Goal: Information Seeking & Learning: Learn about a topic

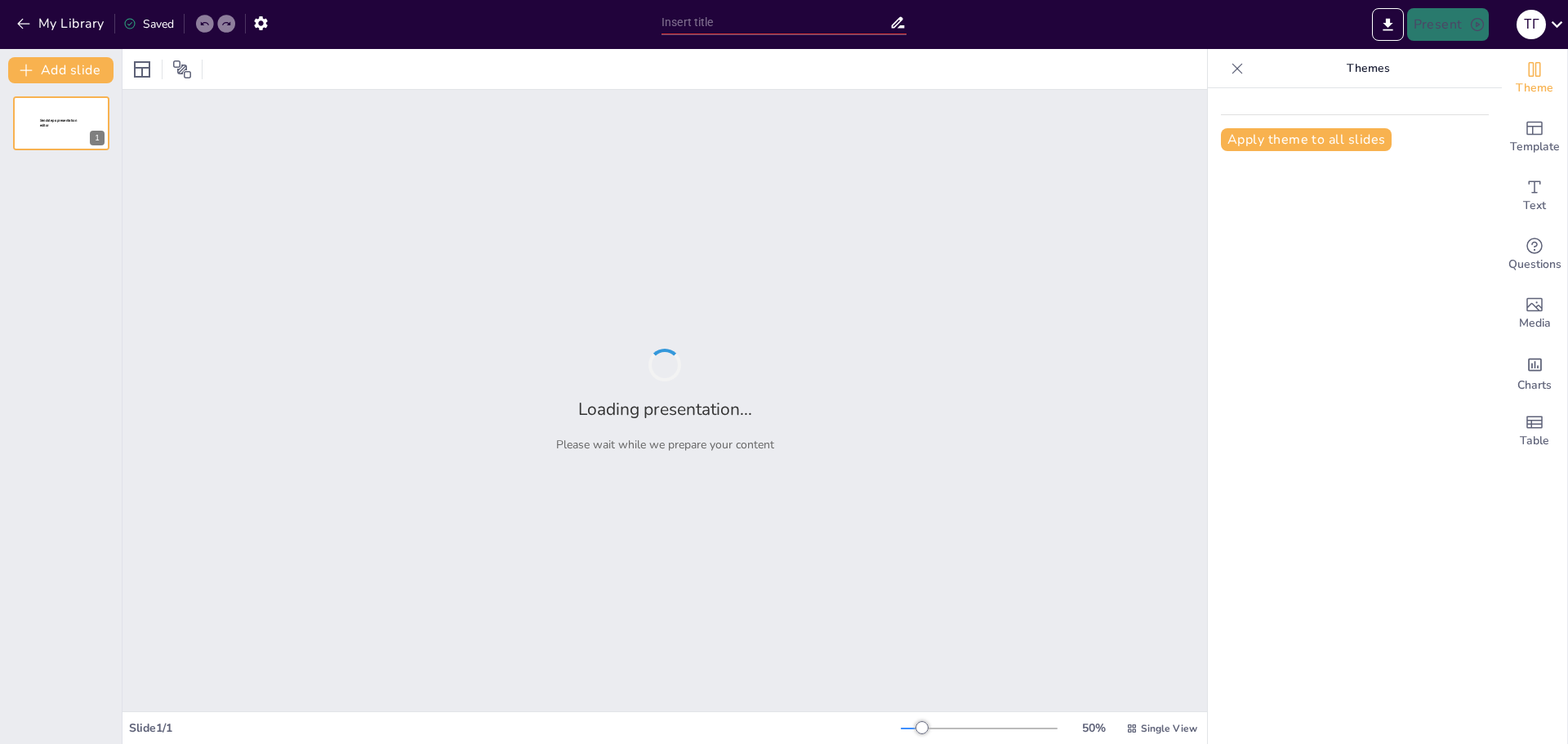
type input "Вплив науки на розвиток сучасного суспільства"
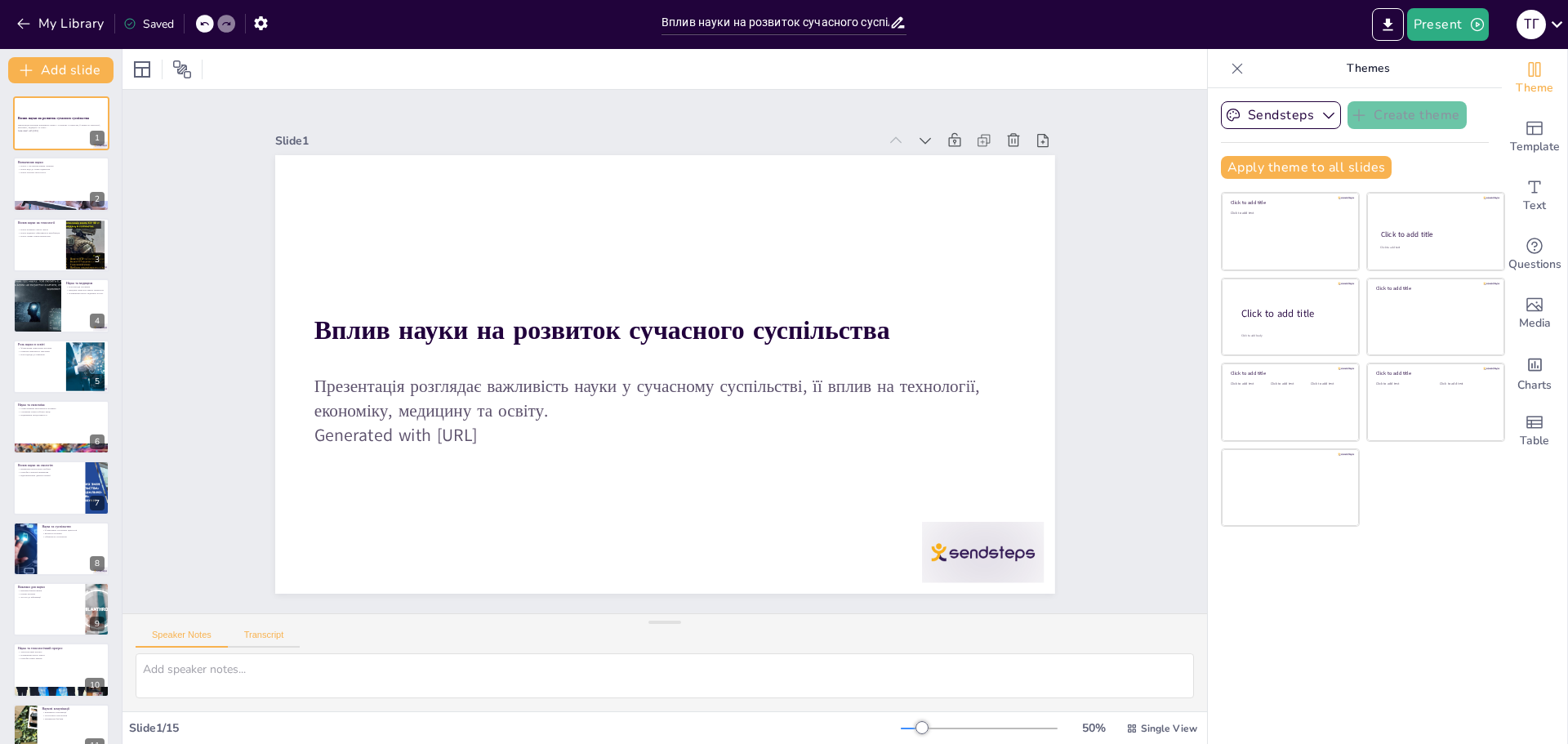
click at [275, 638] on button "Transcript" at bounding box center [264, 639] width 73 height 18
click at [181, 641] on button "Speaker Notes" at bounding box center [181, 639] width 92 height 18
click at [199, 674] on textarea at bounding box center [664, 676] width 1058 height 45
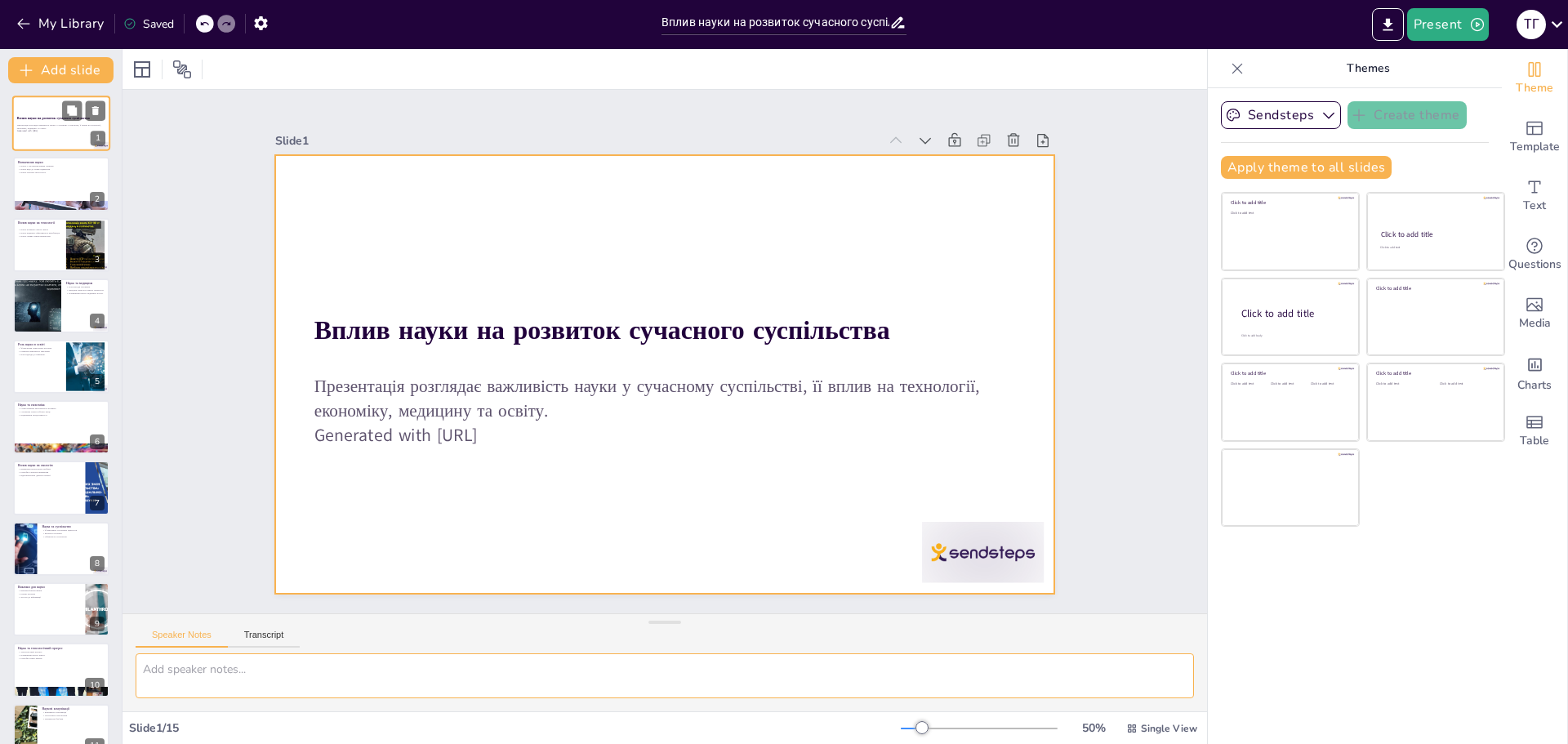
click at [71, 144] on div at bounding box center [61, 123] width 98 height 56
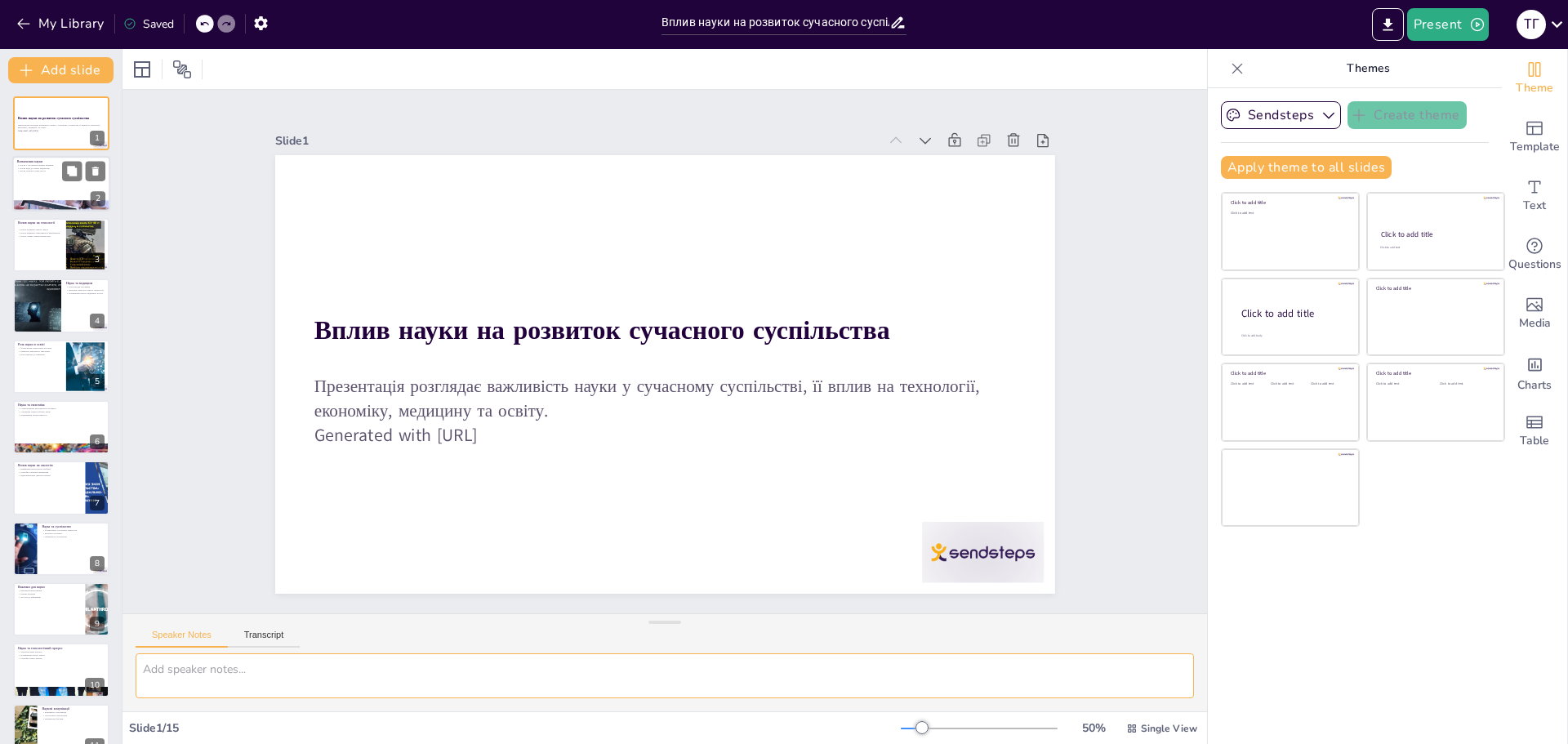
click at [57, 177] on div at bounding box center [61, 185] width 98 height 56
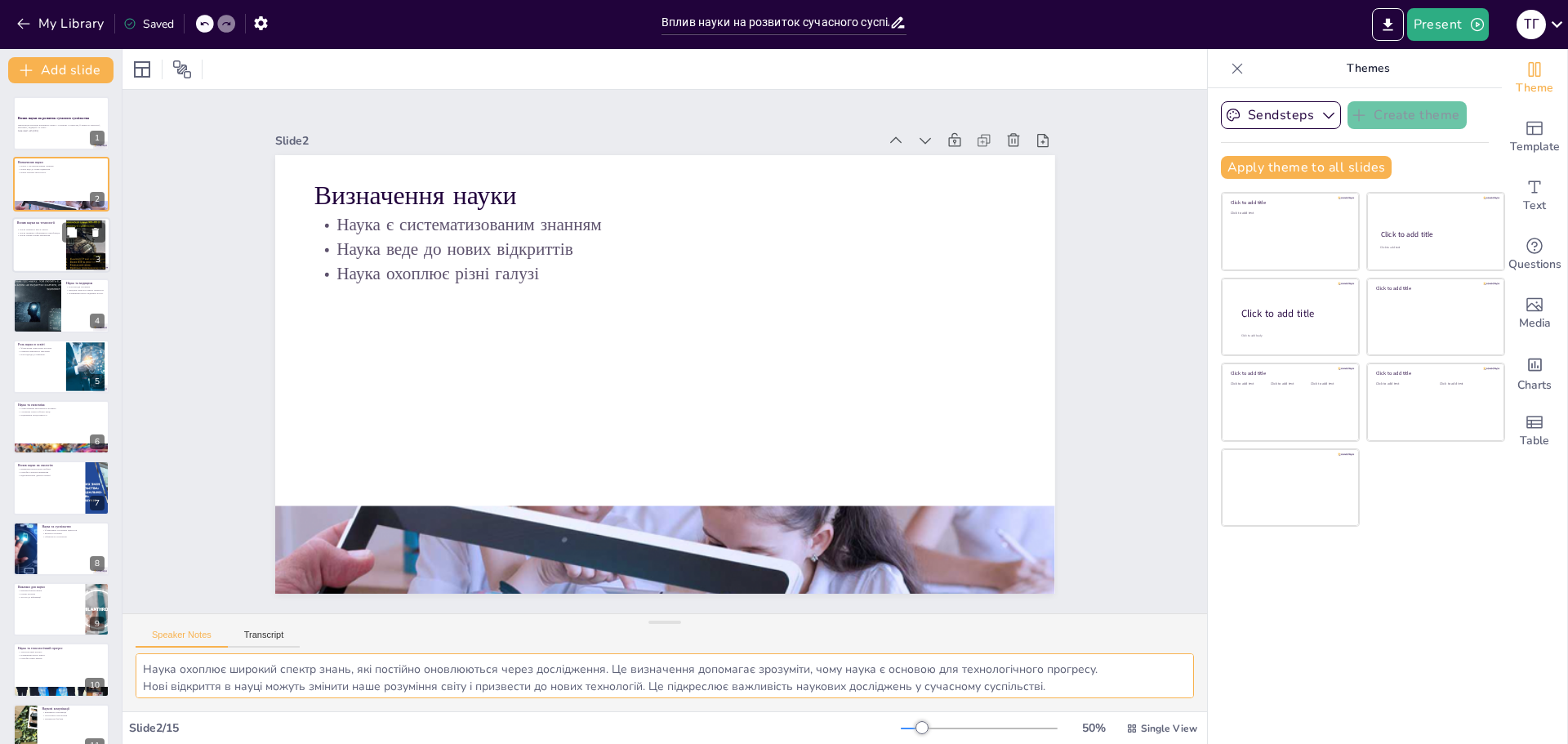
click at [57, 239] on div "Наука покращує якість життя Наука підвищує ефективність виробництв Наука сприяє…" at bounding box center [39, 233] width 44 height 12
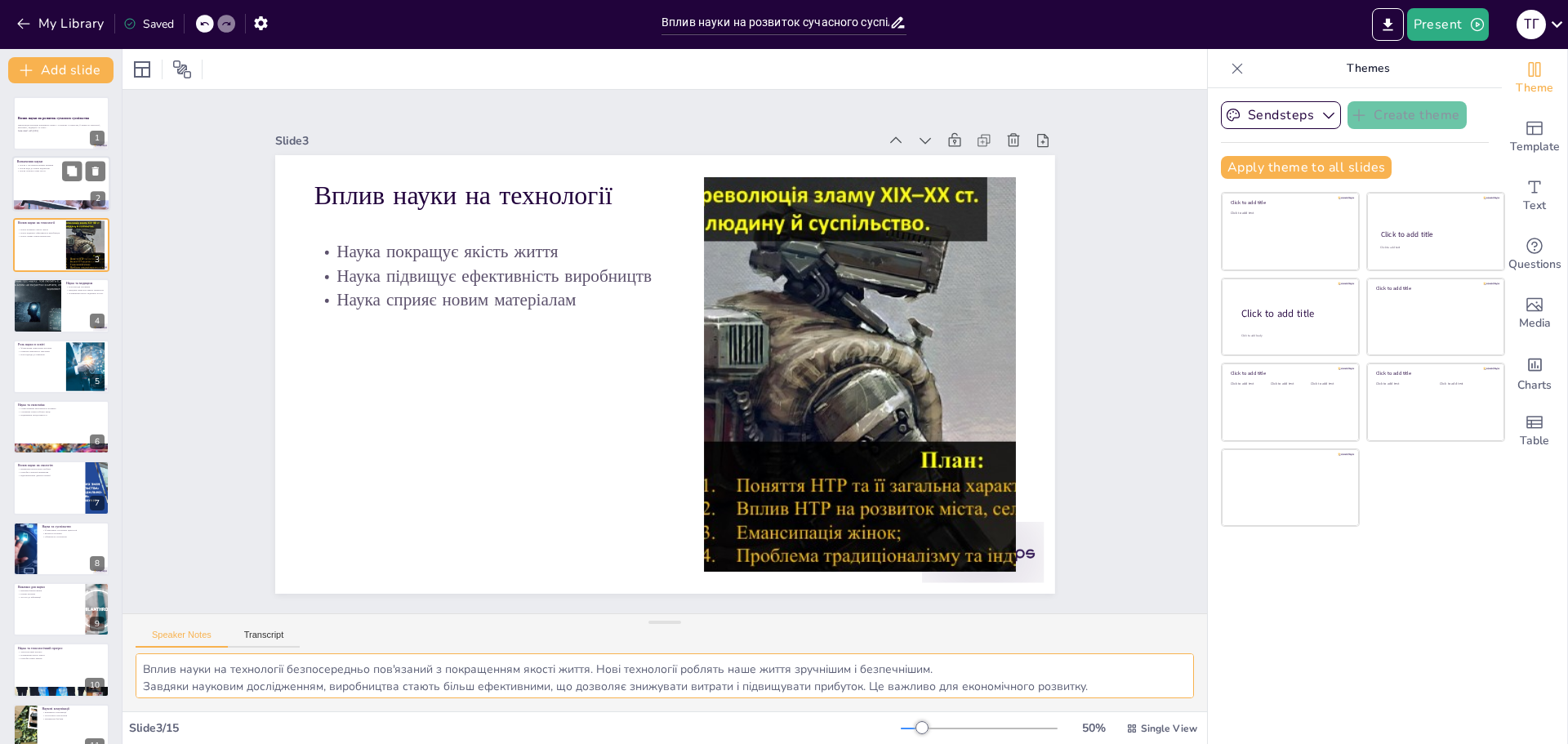
click at [31, 173] on div at bounding box center [61, 185] width 98 height 56
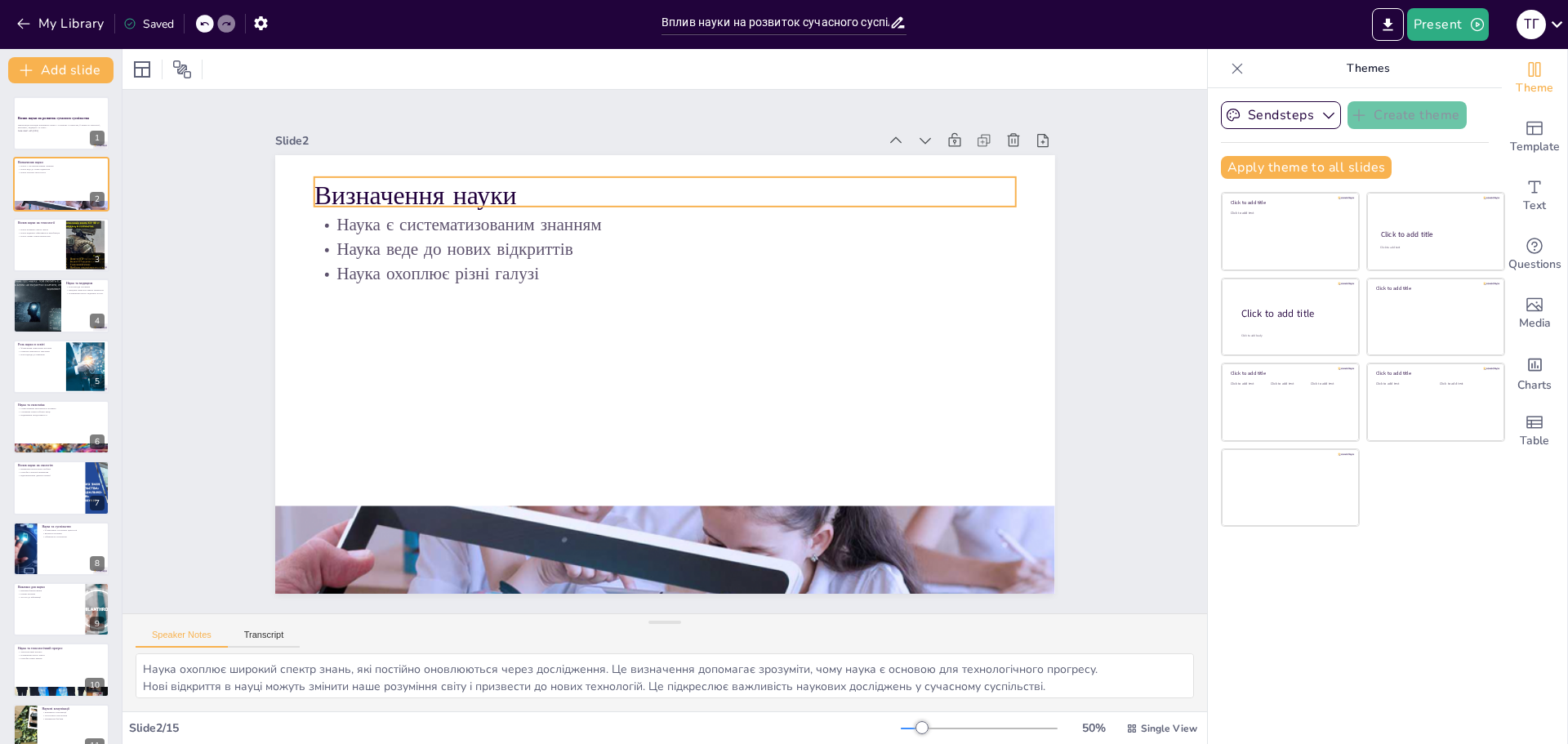
click at [332, 188] on p "Визначення науки" at bounding box center [681, 196] width 702 height 109
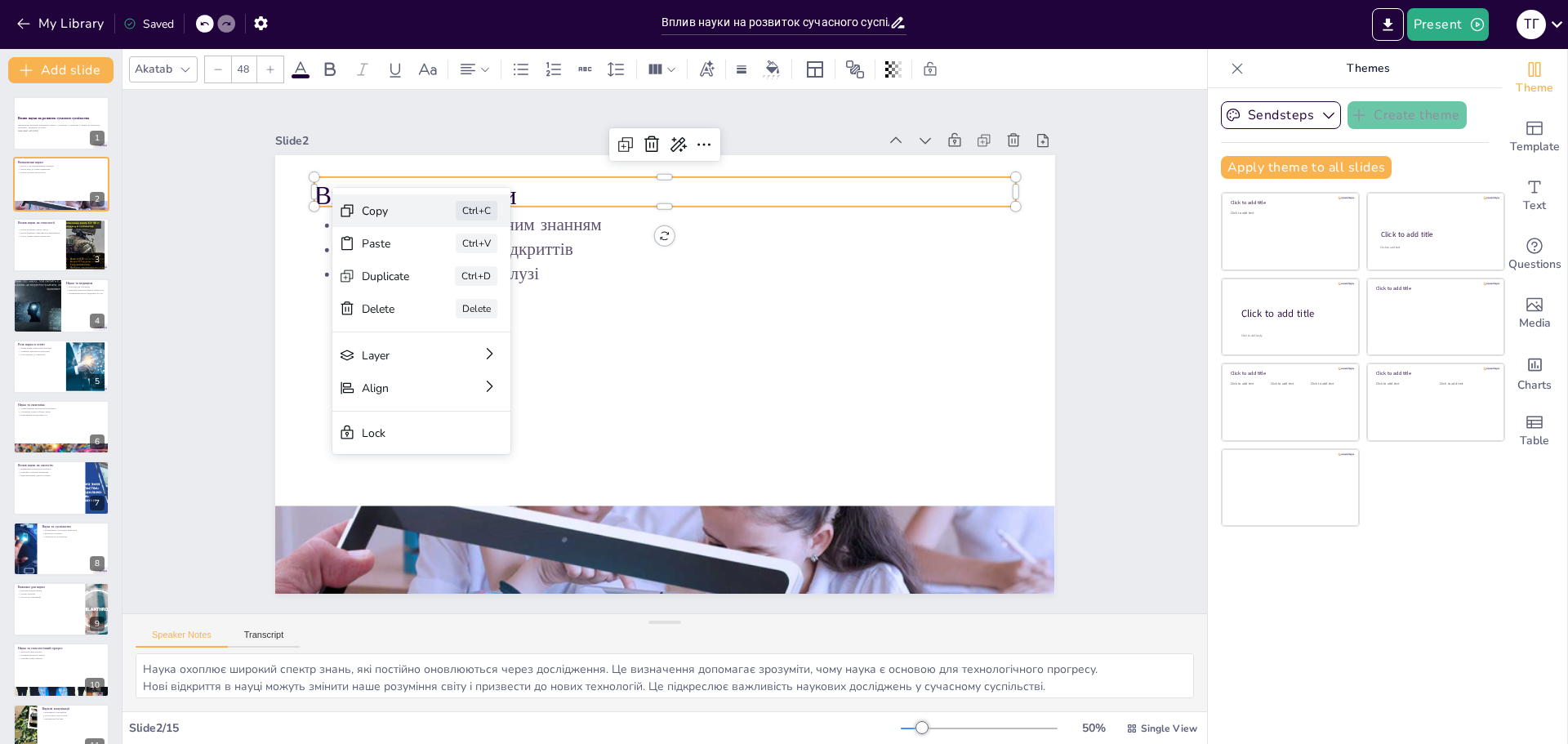
click at [460, 263] on div "Copy Ctrl+C" at bounding box center [549, 288] width 180 height 51
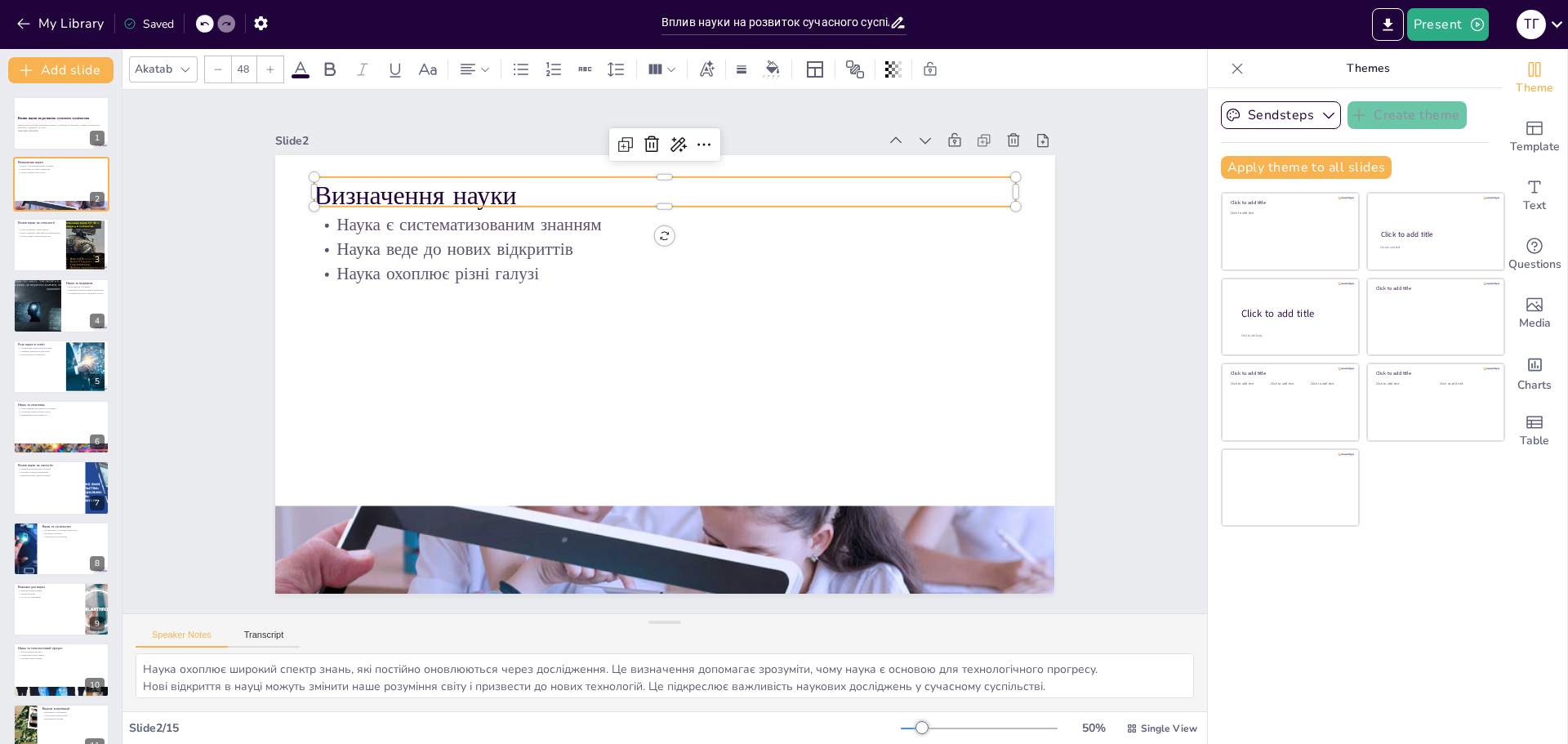
click at [459, 194] on p "Визначення науки" at bounding box center [682, 196] width 702 height 109
click at [511, 179] on p "Визначення науки" at bounding box center [682, 192] width 702 height 109
click at [430, 177] on p "Визначення науки" at bounding box center [682, 191] width 702 height 109
click at [432, 183] on p "Визначення науки" at bounding box center [682, 188] width 702 height 109
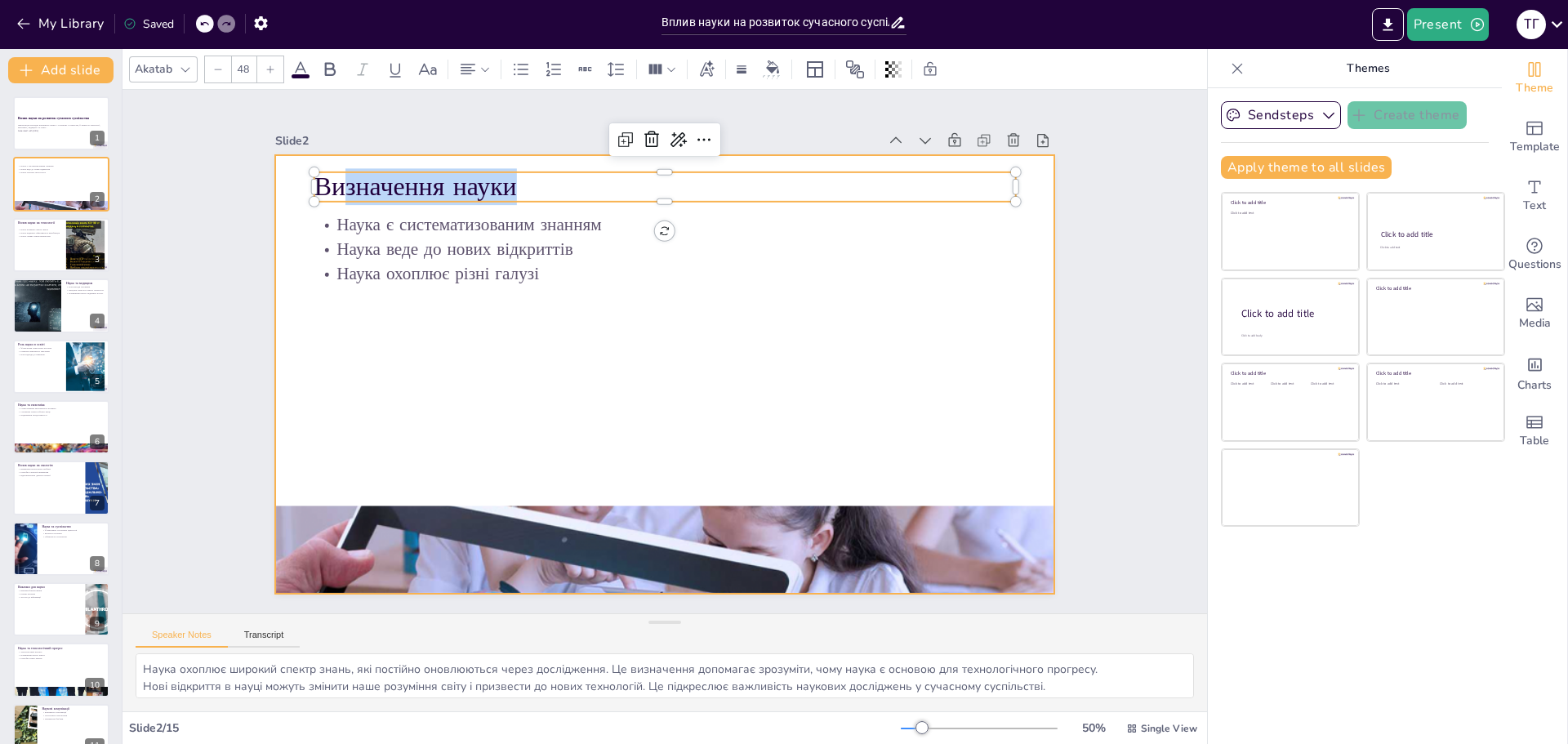
drag, startPoint x: 505, startPoint y: 184, endPoint x: 294, endPoint y: 193, distance: 211.2
click at [294, 193] on div "Наука є систематизованим знанням Наука веде до нових відкриттів Наука охоплює р…" at bounding box center [655, 372] width 891 height 718
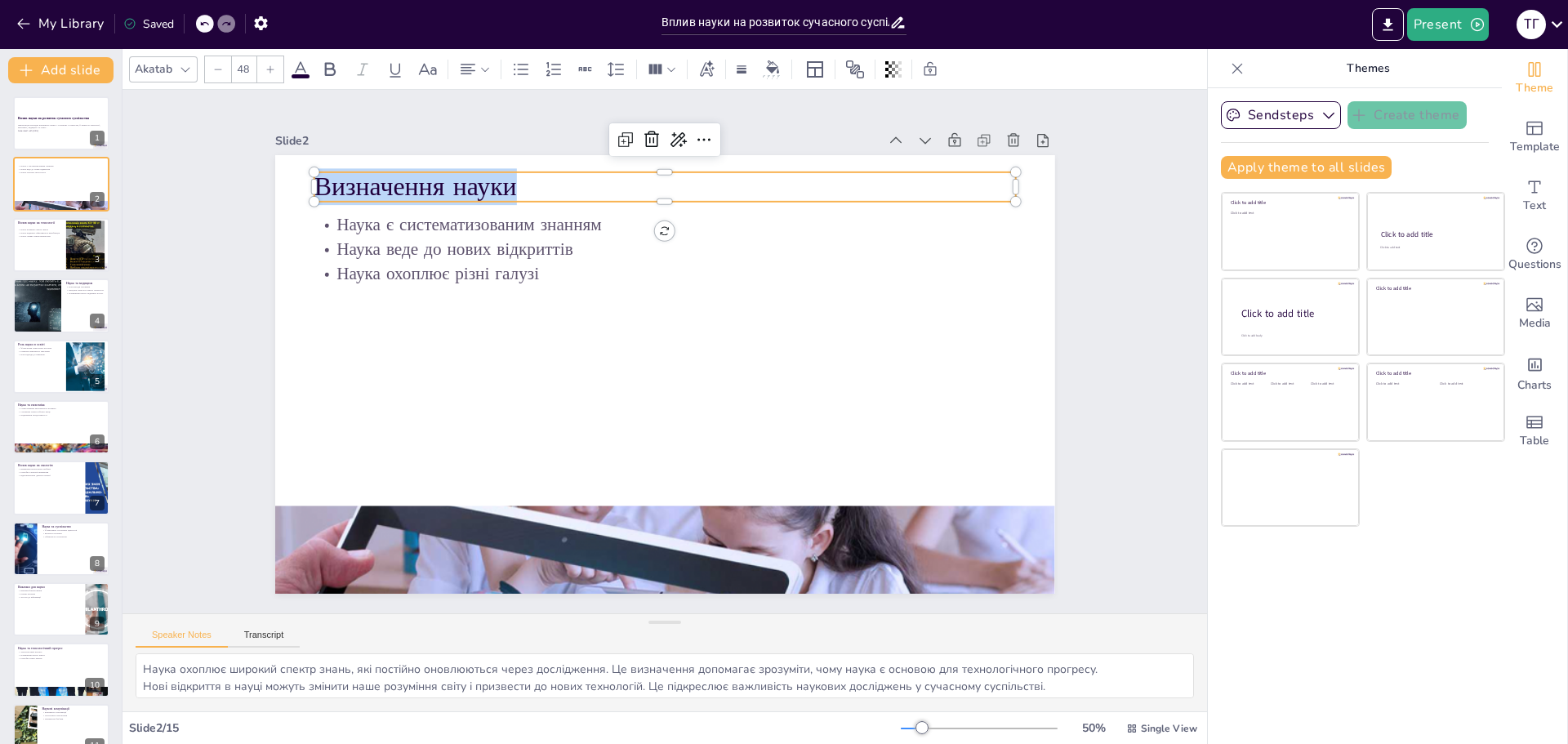
drag, startPoint x: 305, startPoint y: 180, endPoint x: 502, endPoint y: 191, distance: 197.3
click at [502, 191] on p "Визначення науки" at bounding box center [682, 188] width 702 height 109
copy p "Визначення науки"
click at [48, 247] on div at bounding box center [61, 245] width 98 height 56
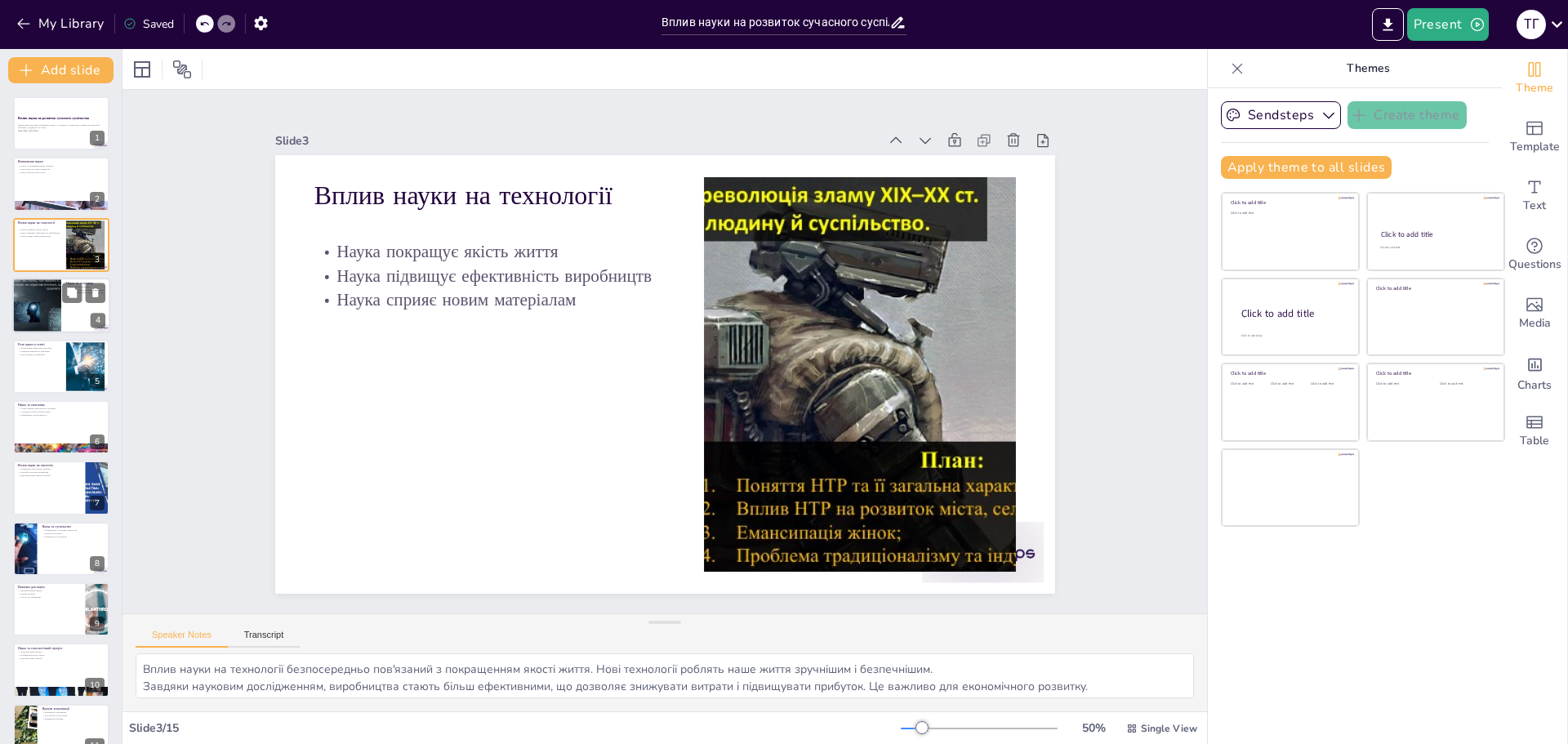
click at [50, 287] on div at bounding box center [36, 305] width 98 height 56
type textarea "Розробка нових методів лікування є важливим аспектом медичних досліджень. Це до…"
